Goal: Find specific page/section: Find specific page/section

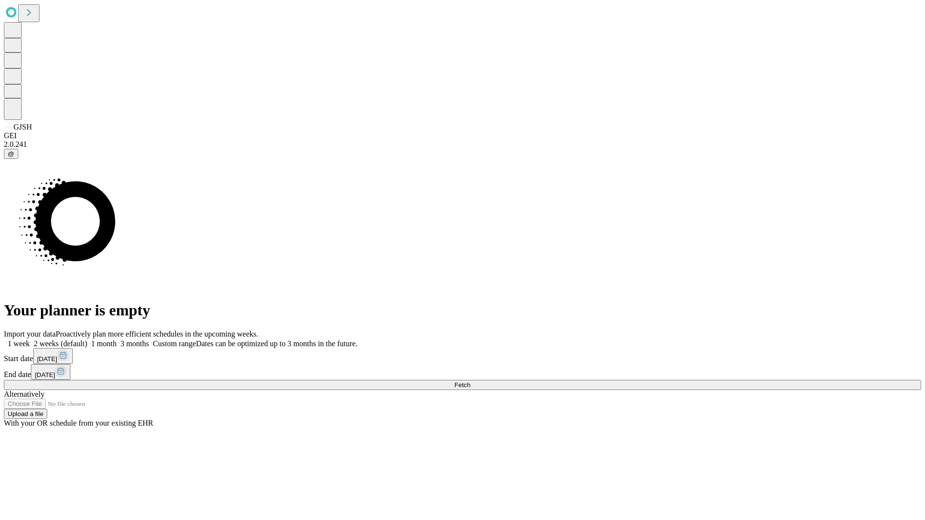
click at [470, 381] on span "Fetch" at bounding box center [462, 384] width 16 height 7
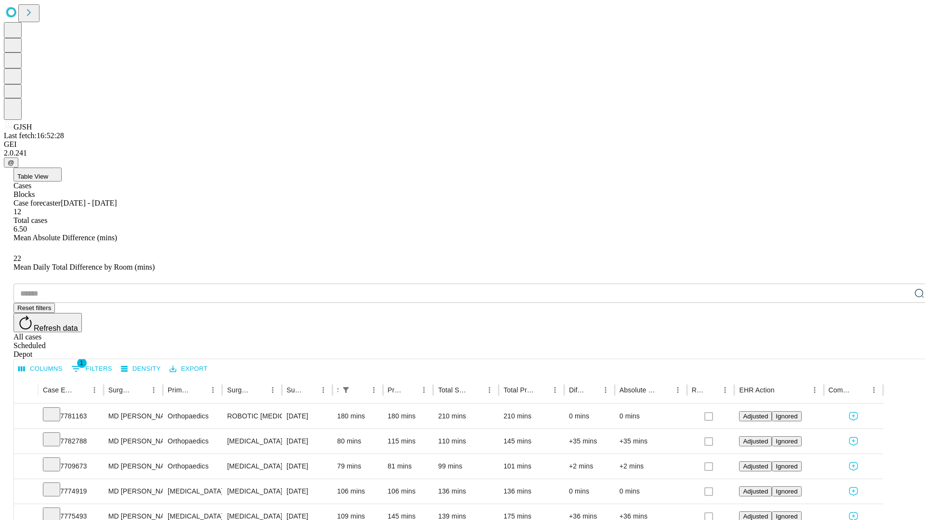
click at [899, 350] on div "Depot" at bounding box center [471, 354] width 917 height 9
